Goal: Task Accomplishment & Management: Use online tool/utility

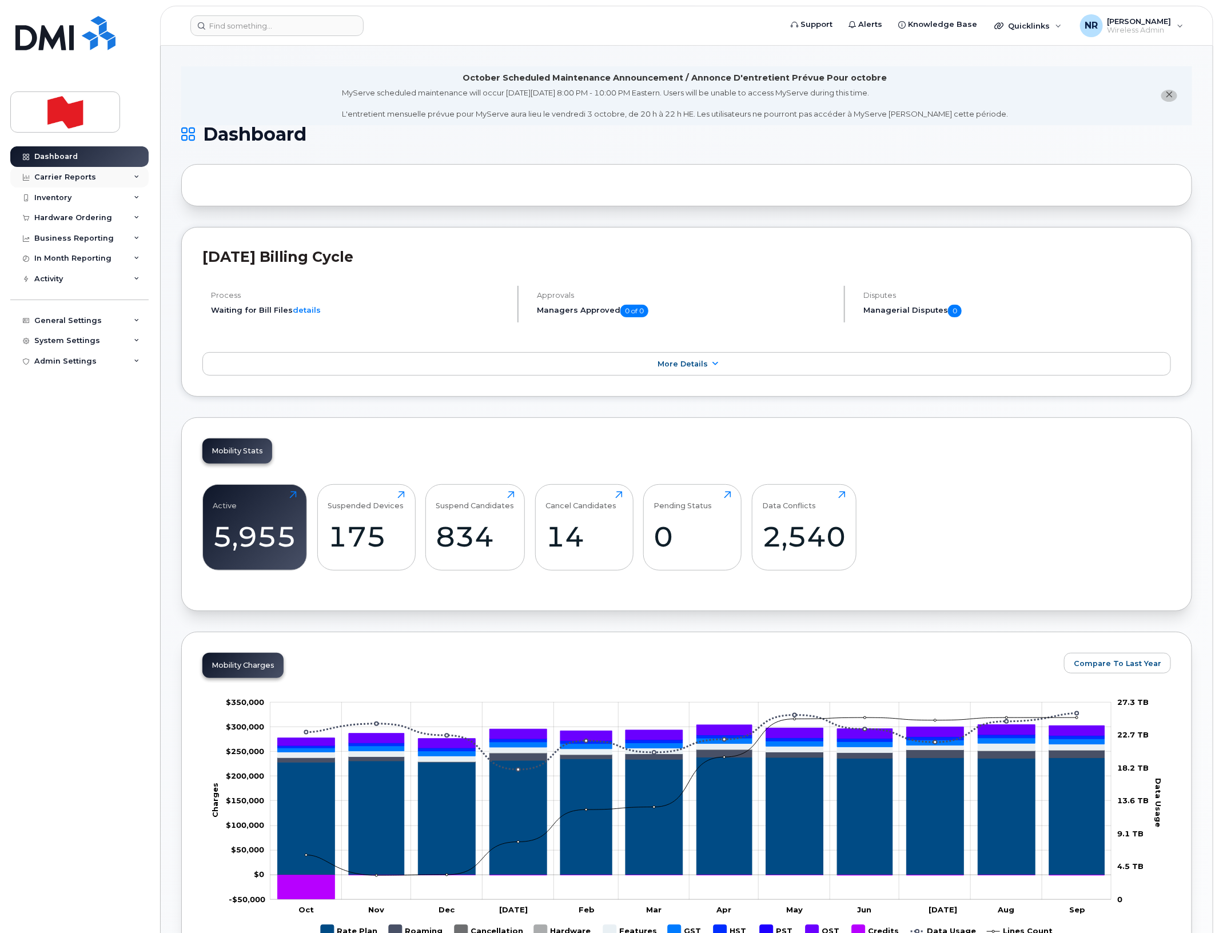
click at [65, 178] on div "Carrier Reports" at bounding box center [65, 177] width 62 height 9
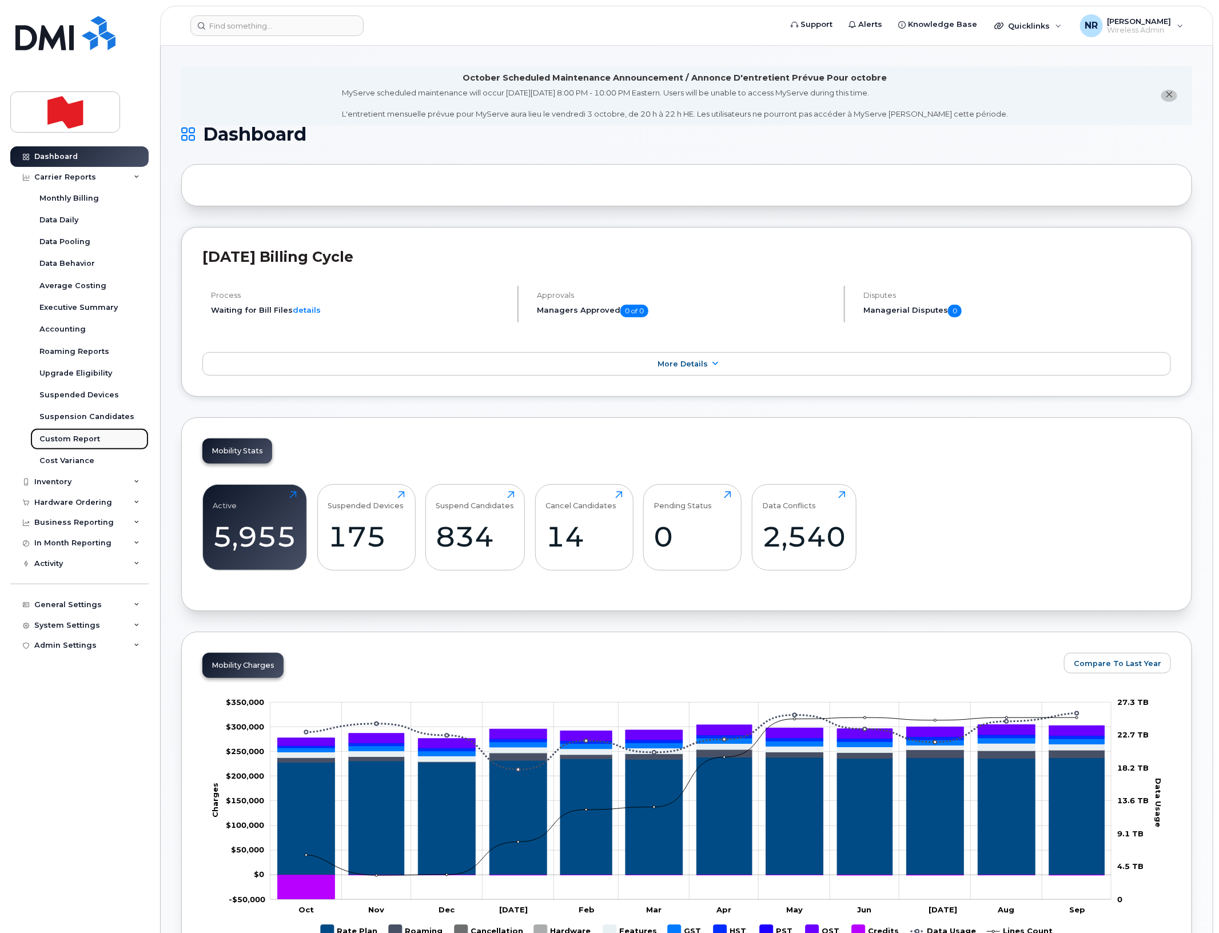
click at [54, 440] on div "Custom Report" at bounding box center [69, 439] width 61 height 10
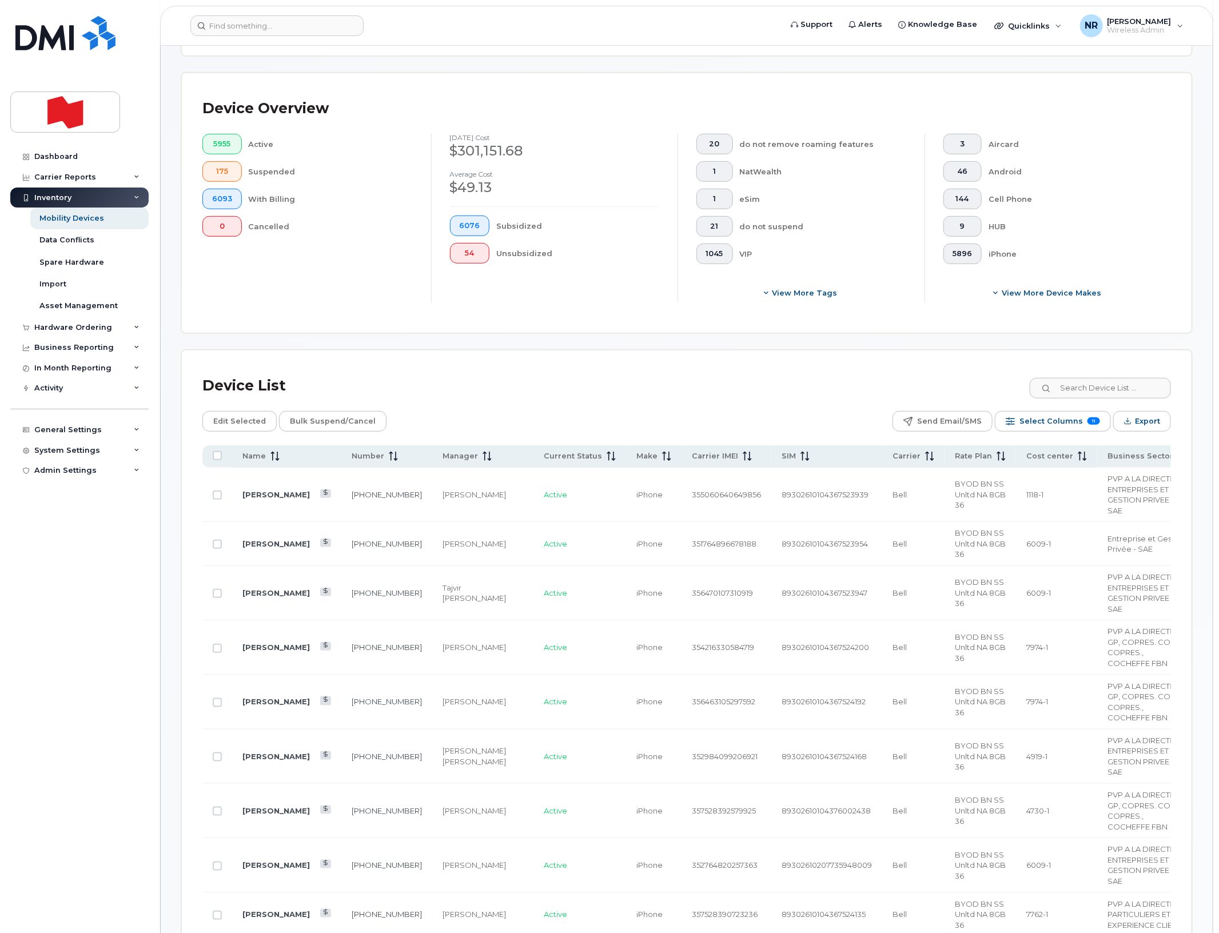
scroll to position [286, 0]
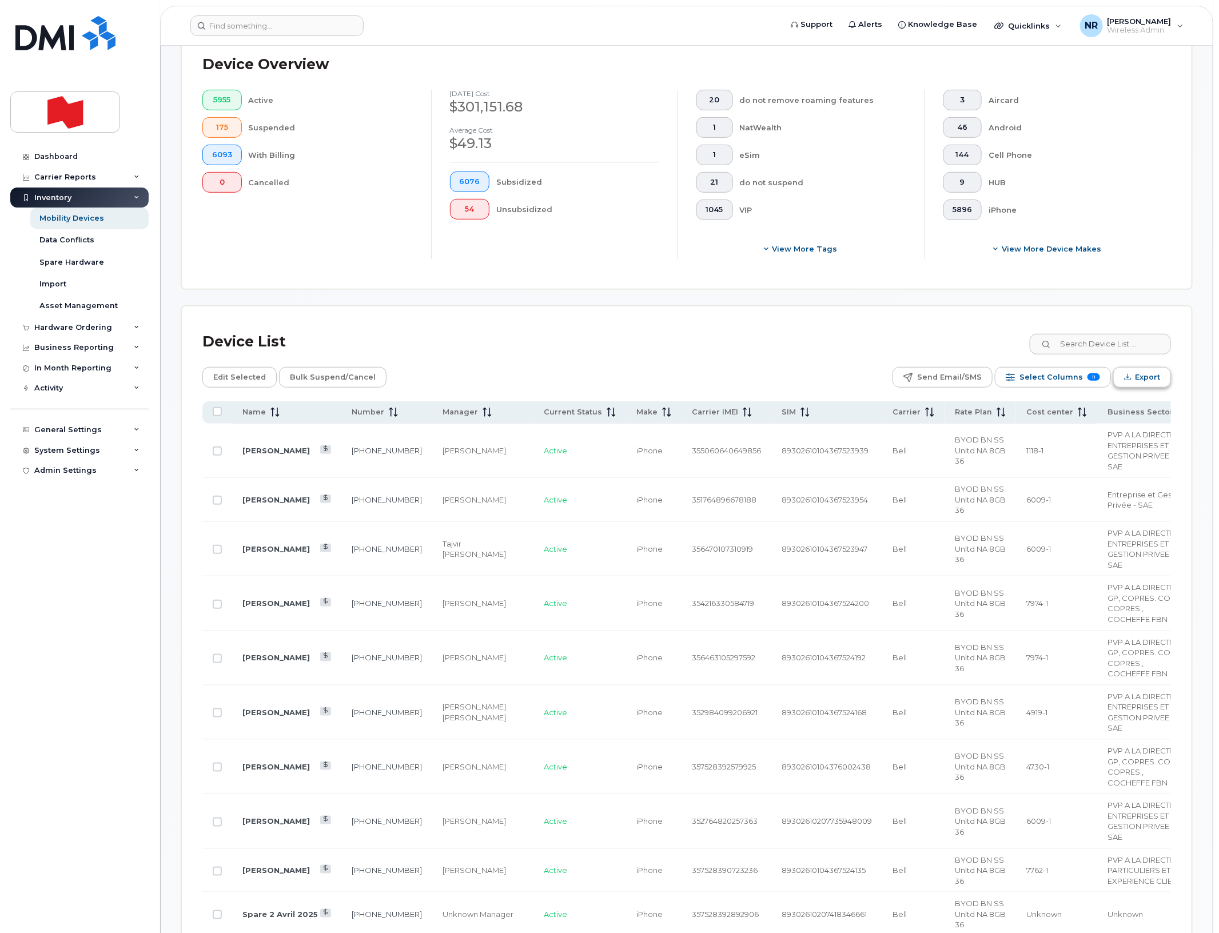
click at [1140, 373] on span "Export" at bounding box center [1147, 377] width 25 height 17
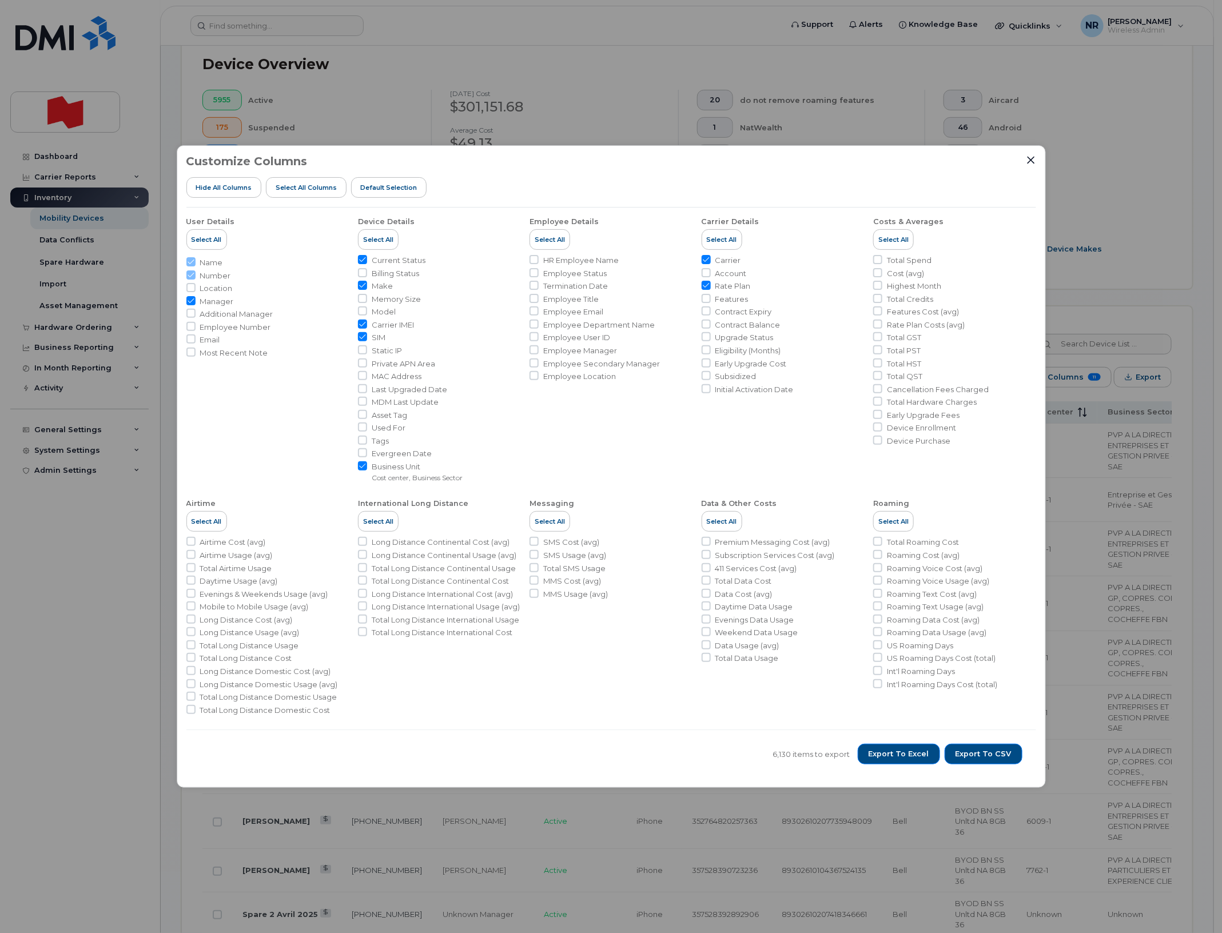
click at [190, 300] on input "Manager" at bounding box center [190, 300] width 9 height 9
checkbox input "false"
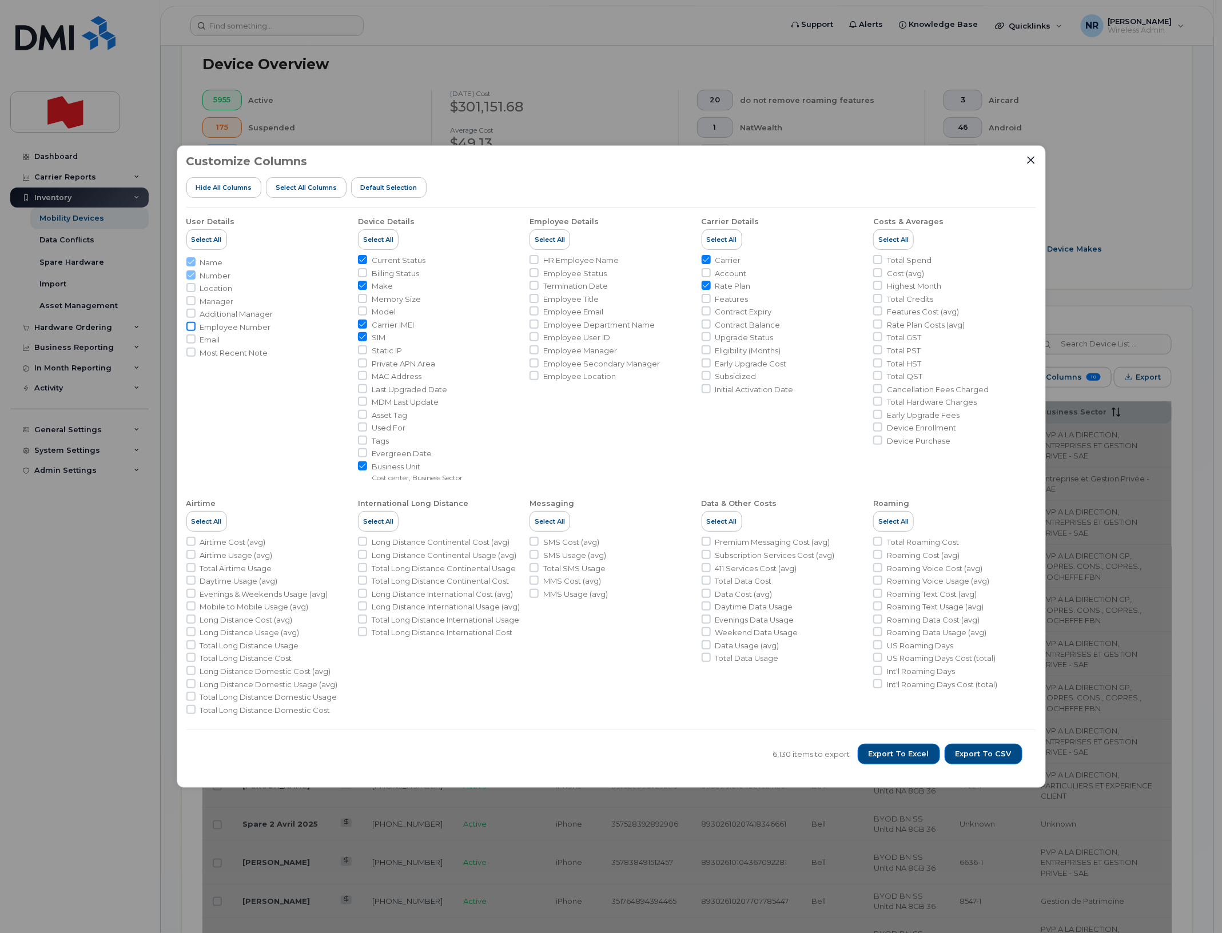
click at [192, 326] on input "Employee Number" at bounding box center [190, 326] width 9 height 9
checkbox input "true"
click at [189, 336] on input "Email" at bounding box center [190, 339] width 9 height 9
checkbox input "true"
click at [364, 286] on input "Make" at bounding box center [362, 285] width 9 height 9
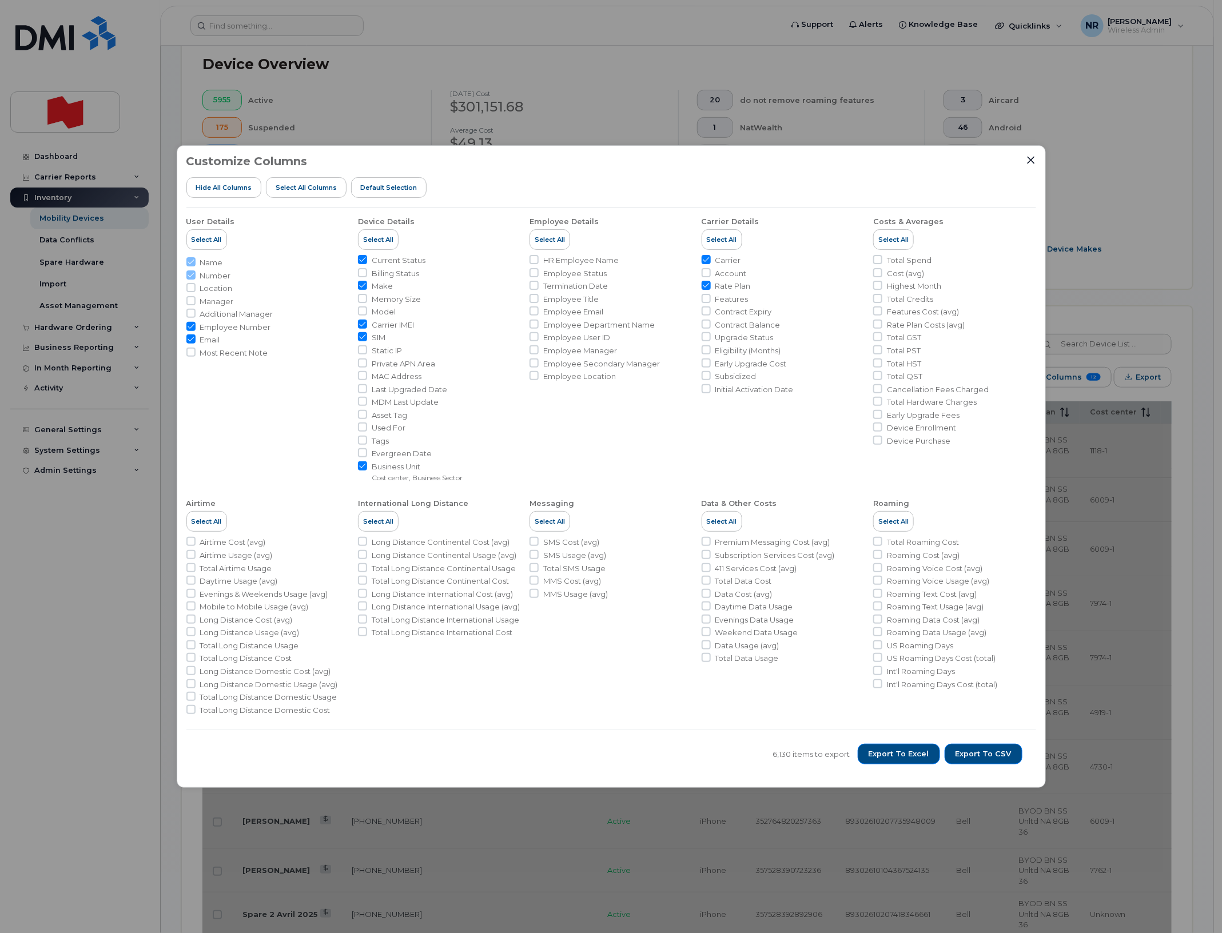
checkbox input "false"
click at [361, 325] on input "Carrier IMEI" at bounding box center [362, 324] width 9 height 9
checkbox input "false"
click at [365, 339] on input "SIM" at bounding box center [362, 336] width 9 height 9
checkbox input "false"
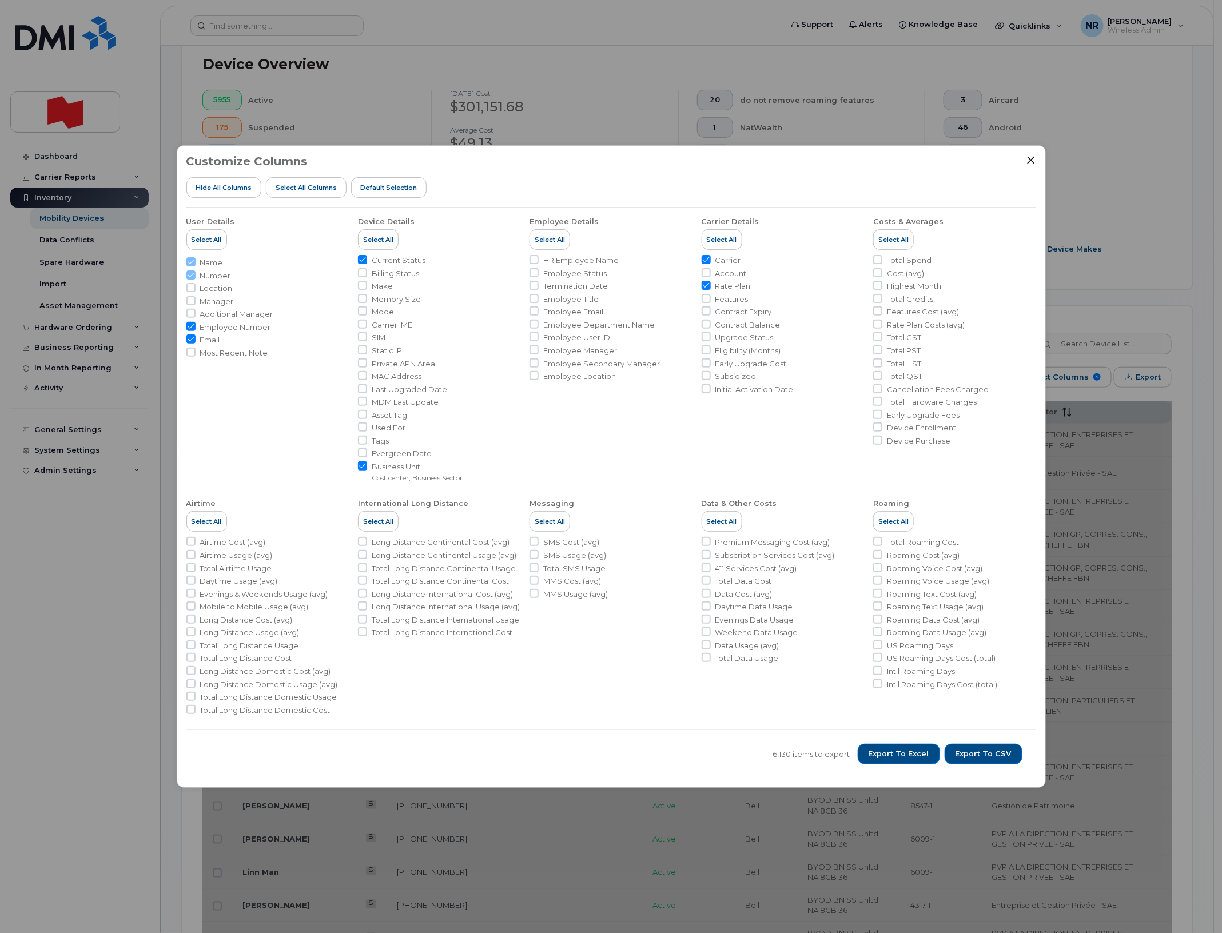
click at [541, 260] on li "HR Employee Name" at bounding box center [611, 260] width 162 height 11
click at [535, 261] on input "HR Employee Name" at bounding box center [534, 259] width 9 height 9
checkbox input "true"
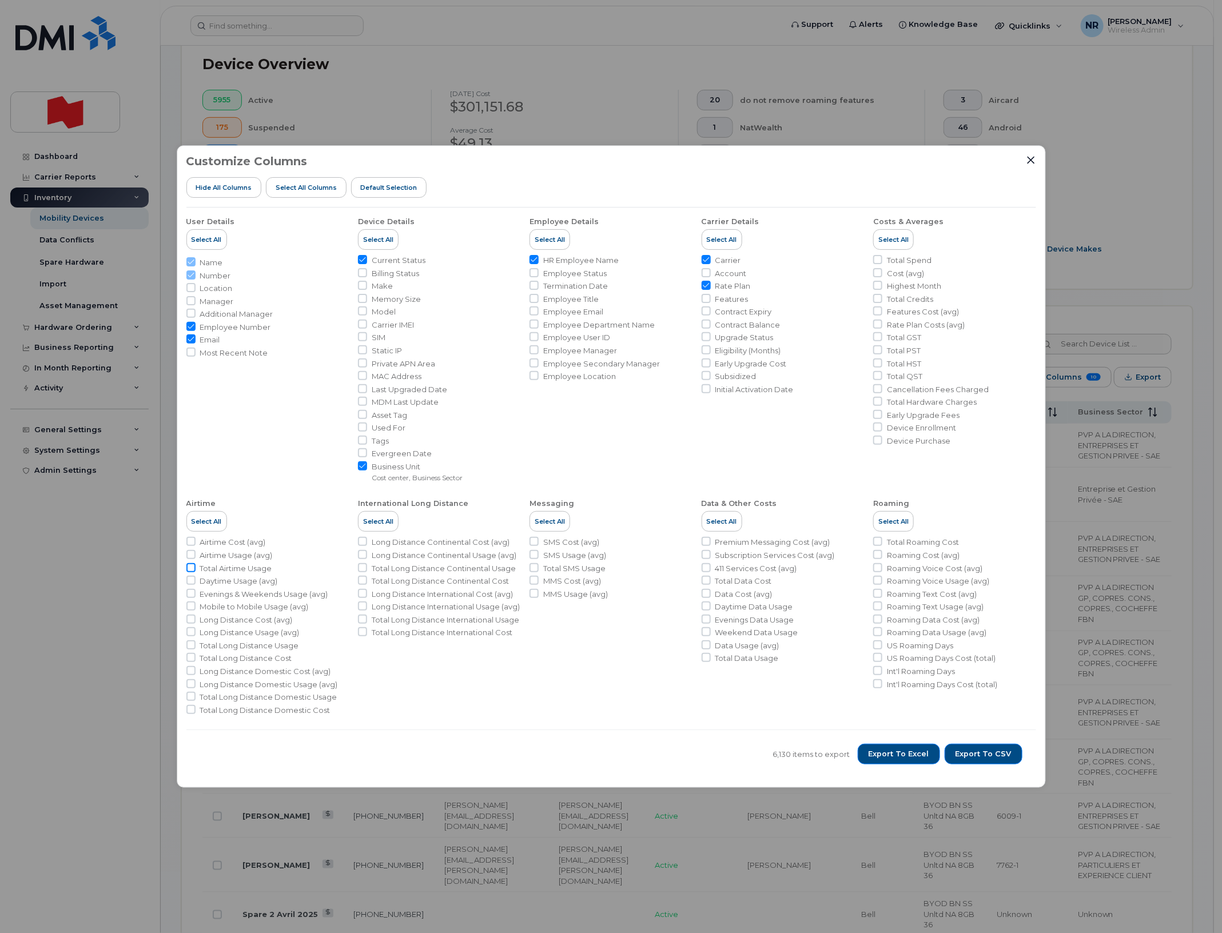
click at [192, 568] on input "Total Airtime Usage" at bounding box center [190, 567] width 9 height 9
checkbox input "true"
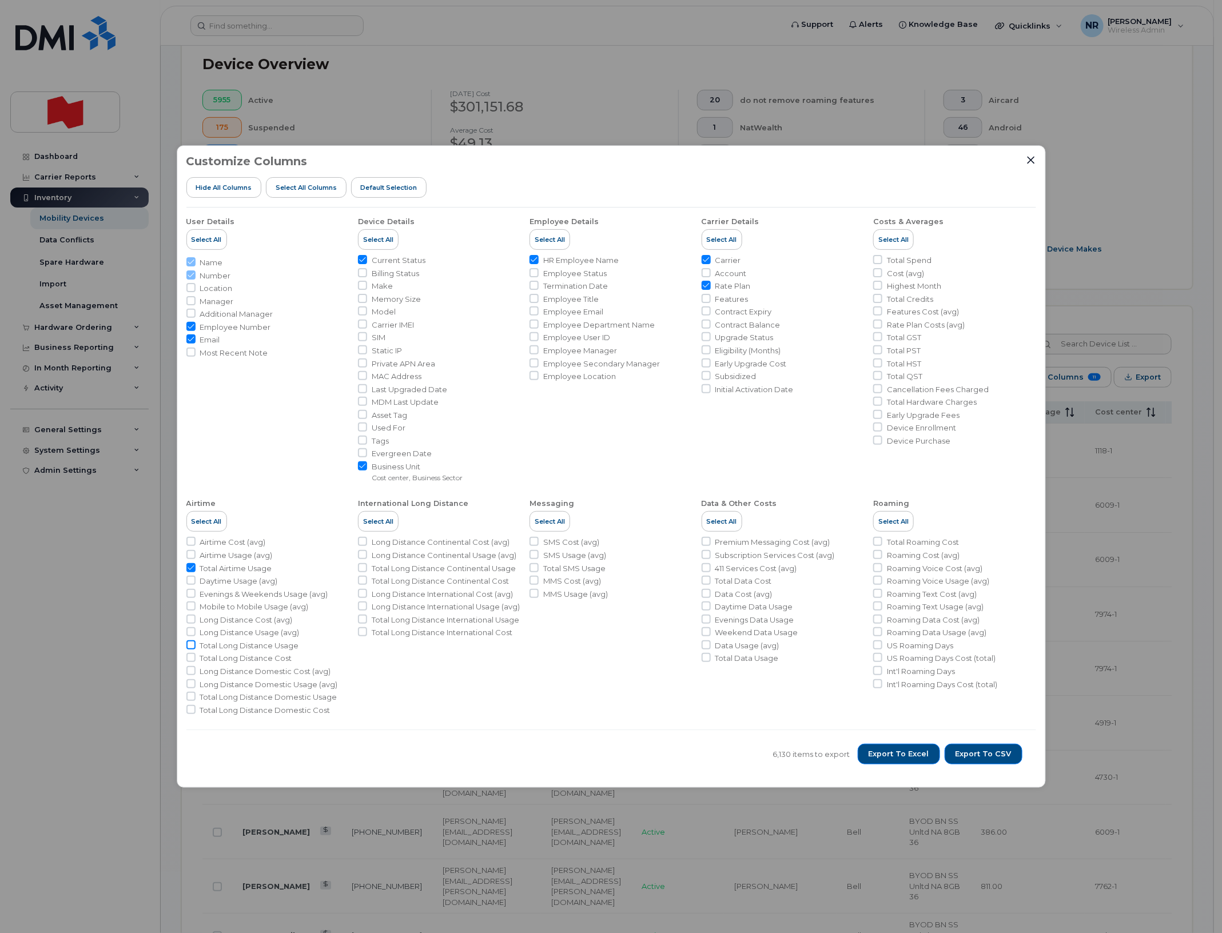
click at [192, 646] on input "Total Long Distance Usage" at bounding box center [190, 645] width 9 height 9
checkbox input "true"
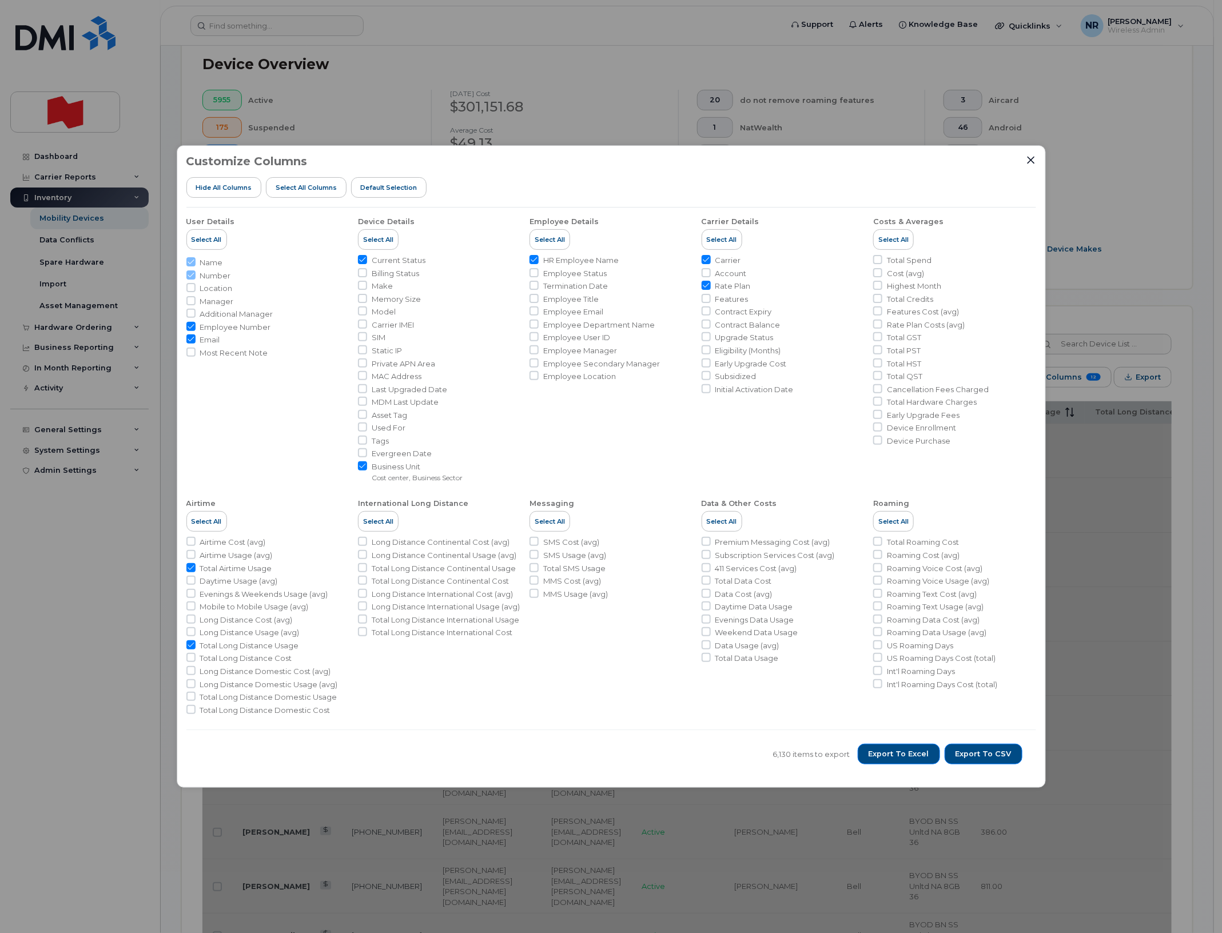
drag, startPoint x: 536, startPoint y: 567, endPoint x: 570, endPoint y: 582, distance: 36.4
click at [536, 568] on input "Total SMS Usage" at bounding box center [534, 567] width 9 height 9
checkbox input "true"
click at [707, 656] on input "Total Data Usage" at bounding box center [706, 657] width 9 height 9
checkbox input "true"
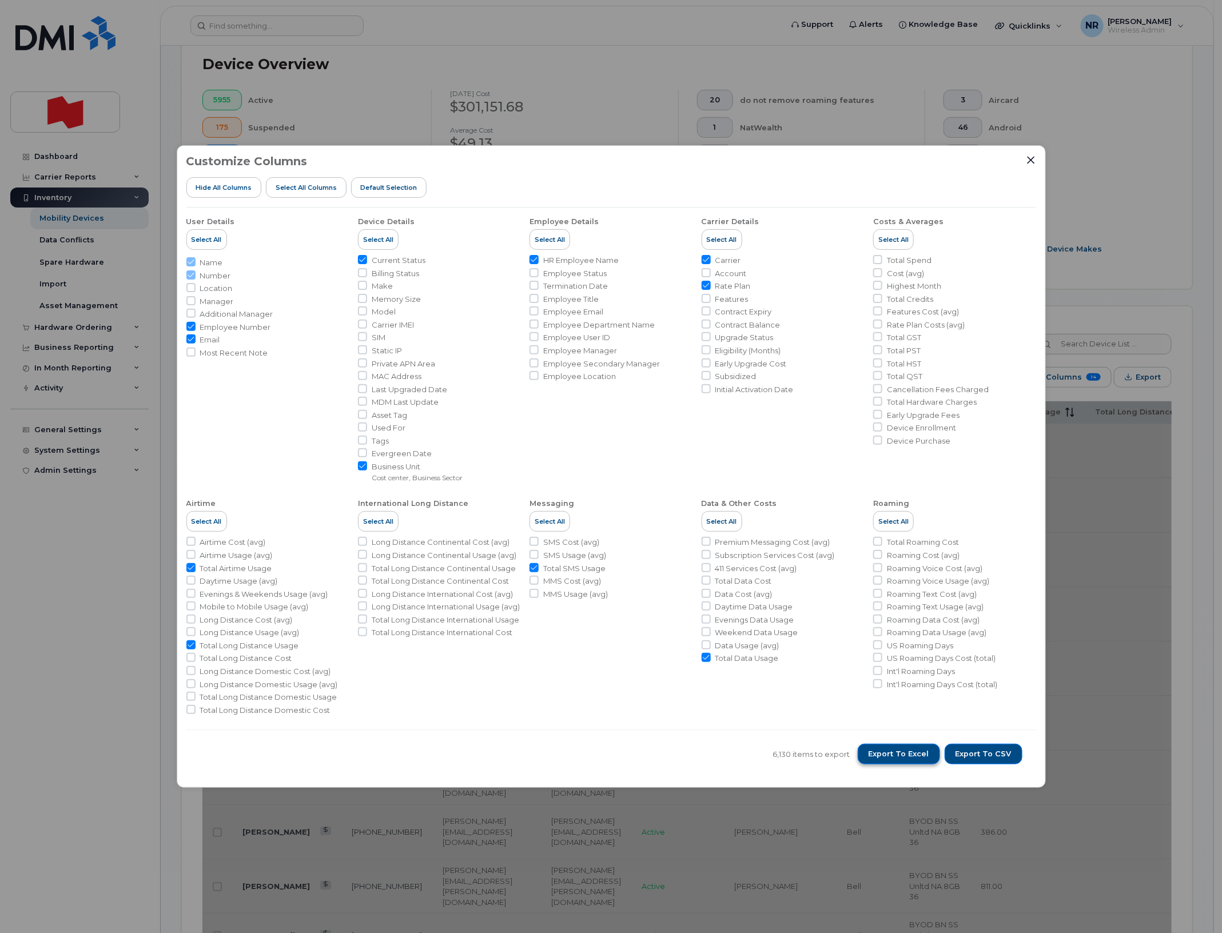
click at [908, 748] on button "Export to Excel" at bounding box center [899, 754] width 82 height 21
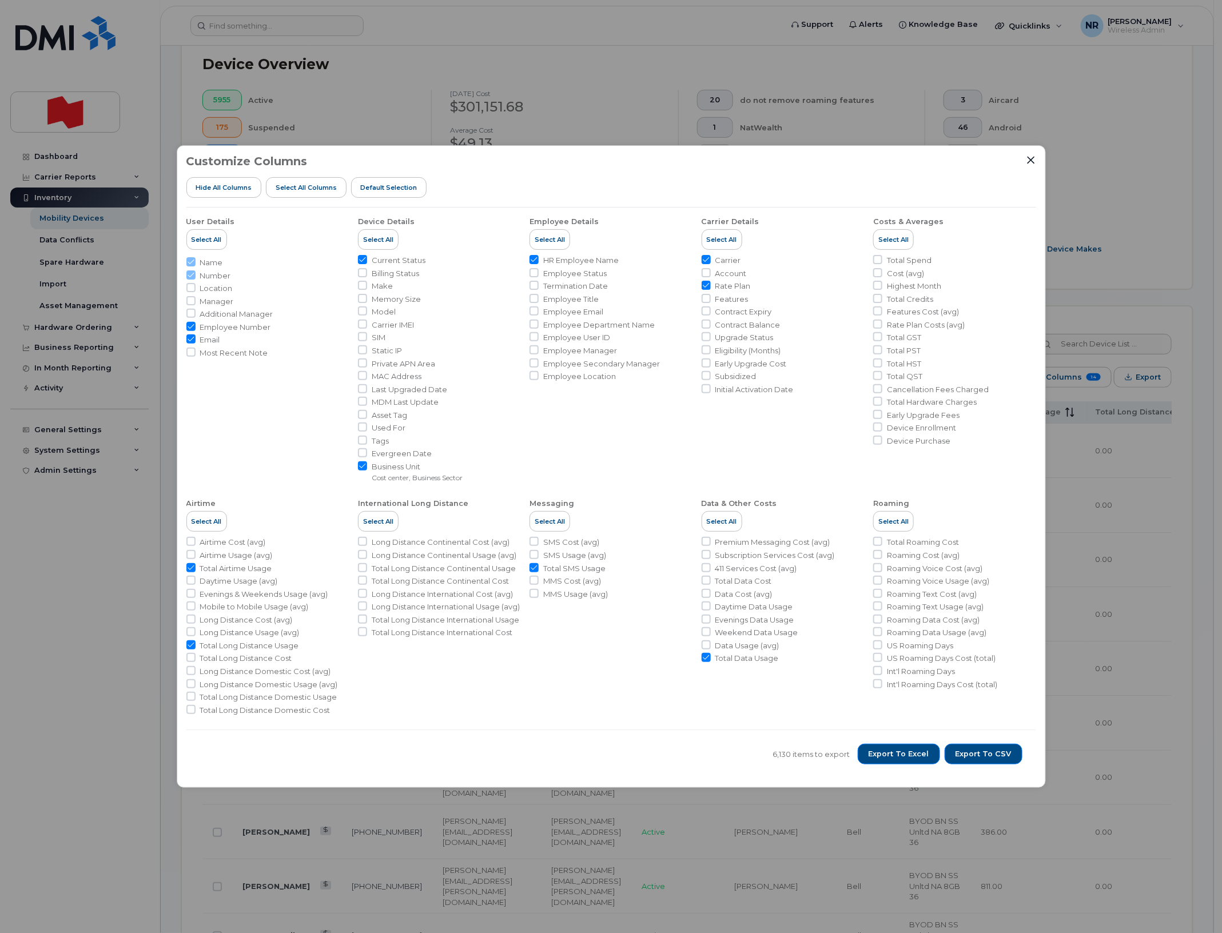
drag, startPoint x: 706, startPoint y: 261, endPoint x: 705, endPoint y: 282, distance: 21.2
click at [706, 261] on input "Carrier" at bounding box center [706, 259] width 9 height 9
checkbox input "false"
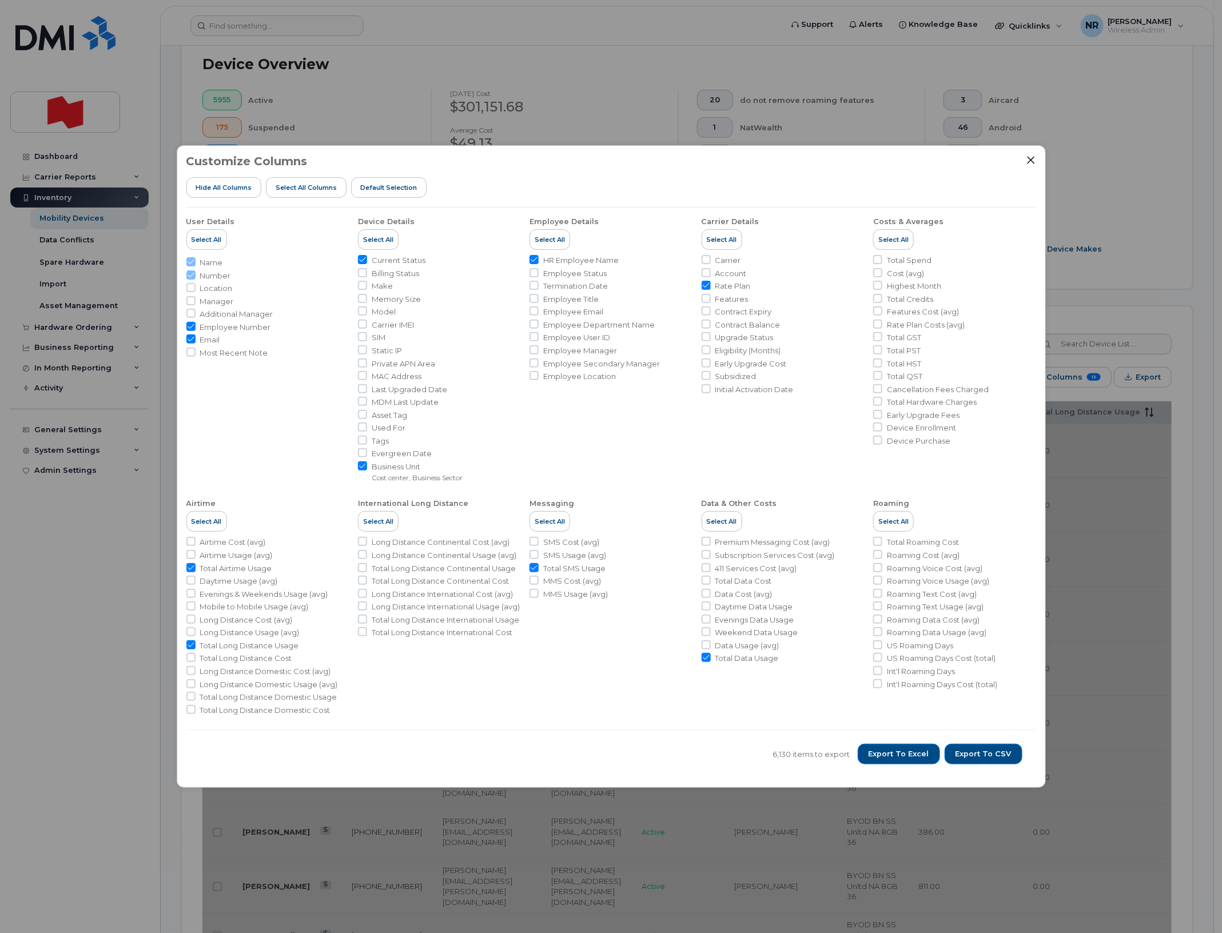
click at [706, 281] on input "Rate Plan" at bounding box center [706, 285] width 9 height 9
checkbox input "false"
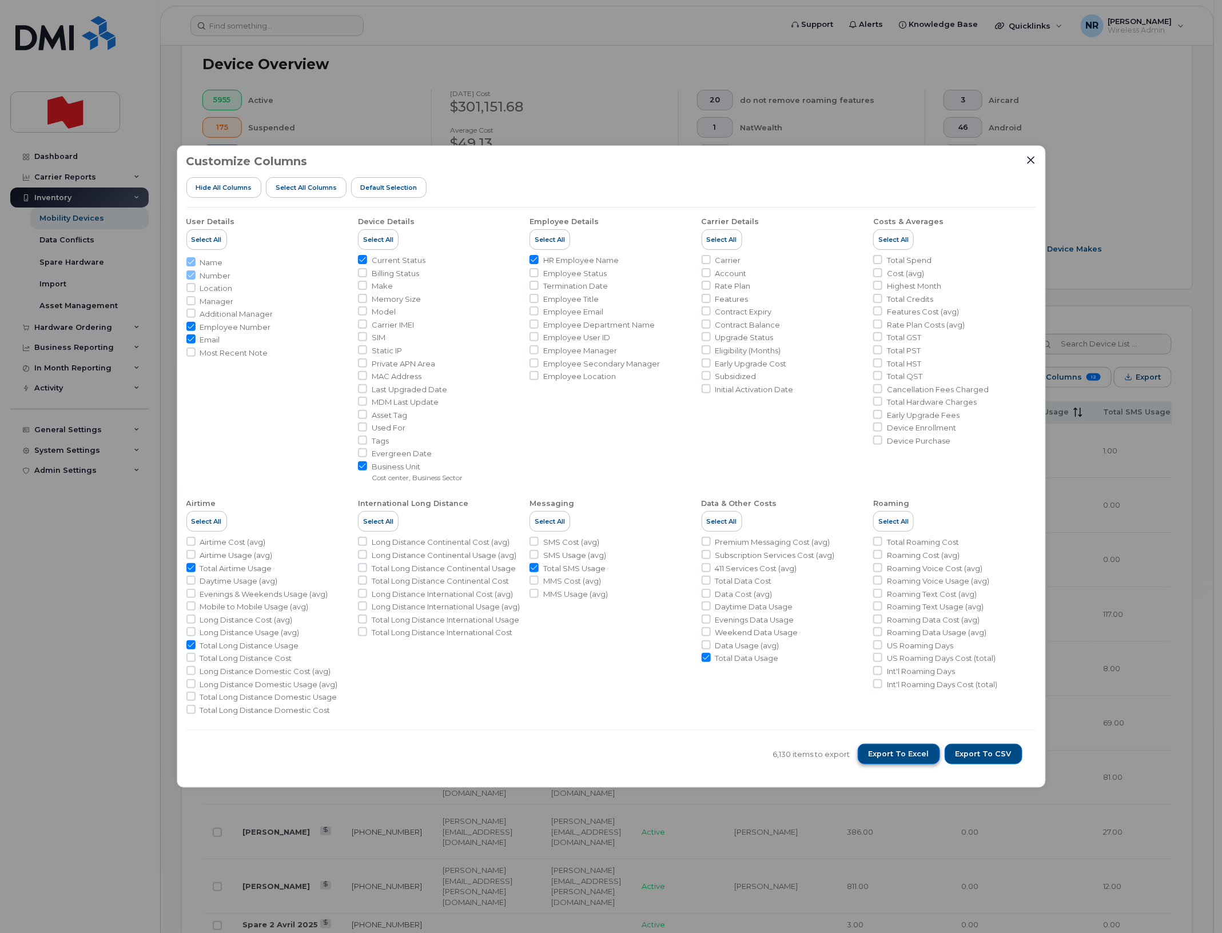
click at [904, 758] on span "Export to Excel" at bounding box center [899, 754] width 61 height 10
click at [1031, 160] on icon "Close" at bounding box center [1030, 159] width 7 height 7
